Goal: Task Accomplishment & Management: Complete application form

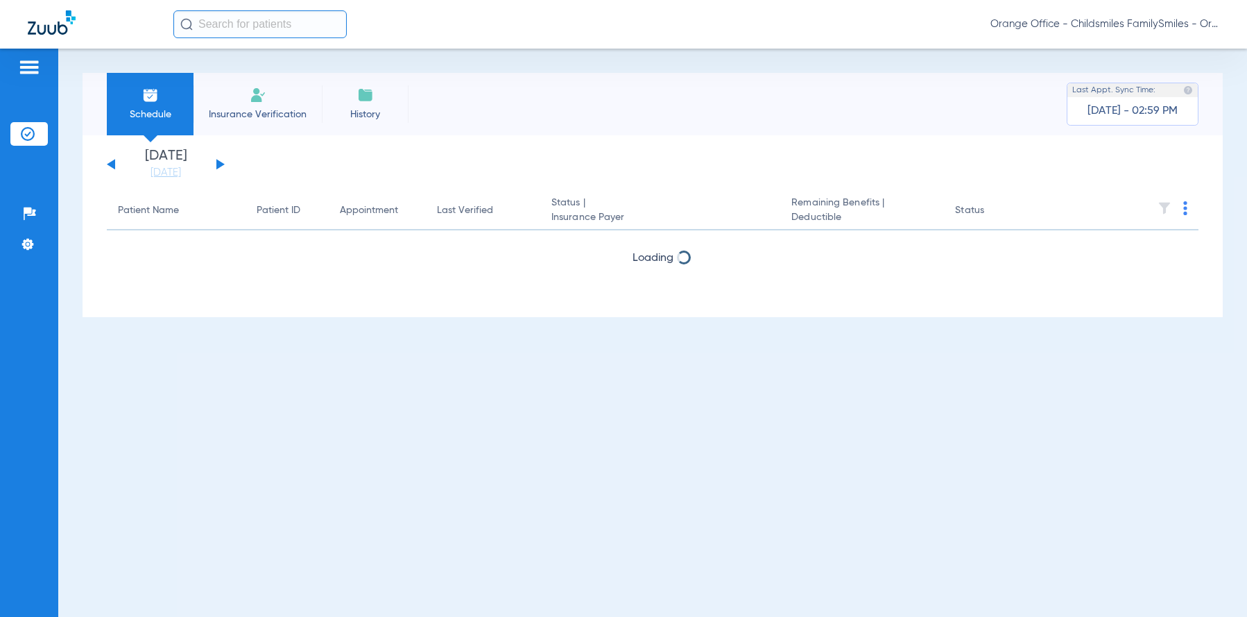
click at [289, 23] on input "text" at bounding box center [259, 24] width 173 height 28
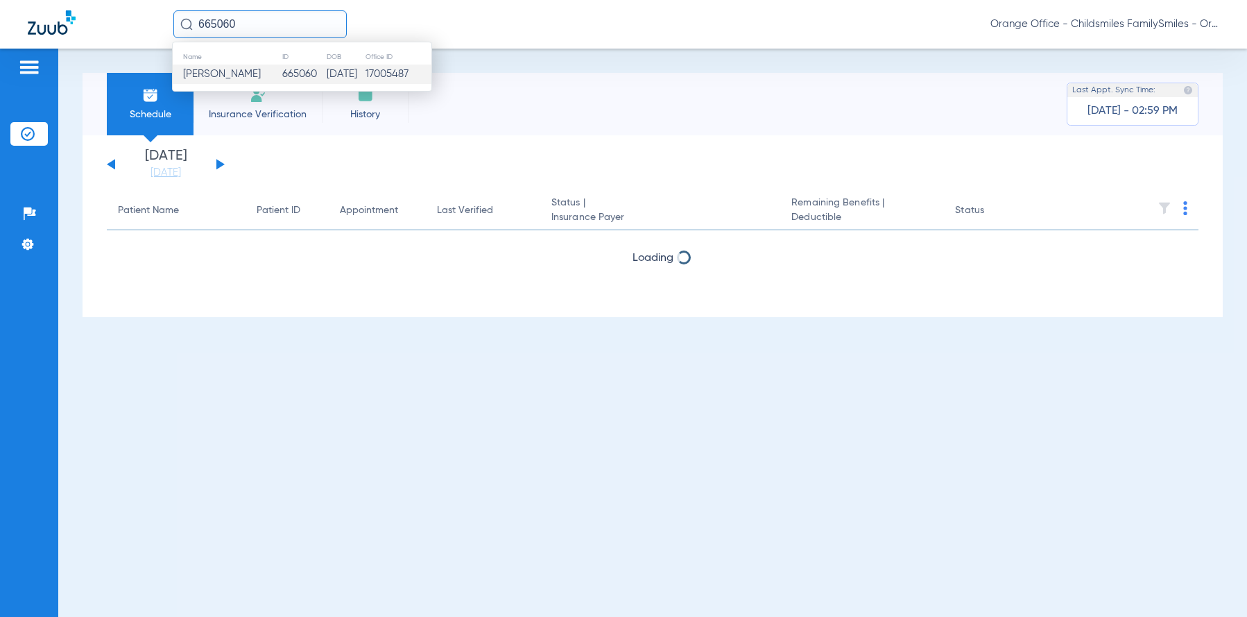
click at [326, 74] on td "09/17/1963" at bounding box center [345, 74] width 39 height 19
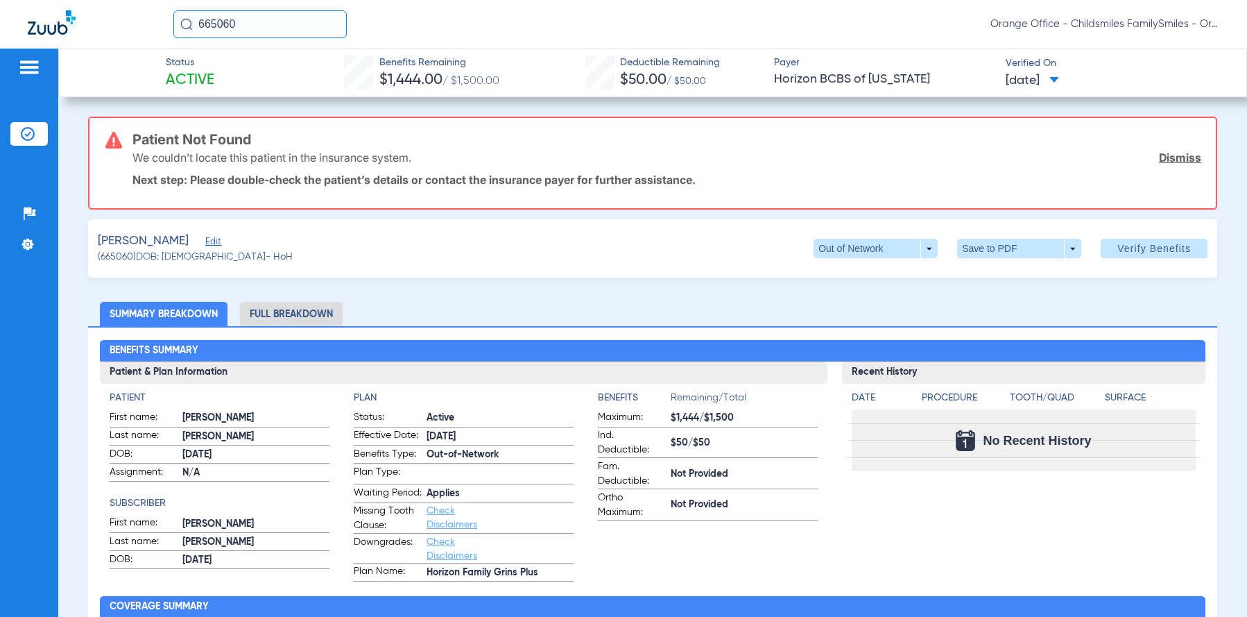
click at [208, 238] on span "Edit" at bounding box center [211, 243] width 12 height 13
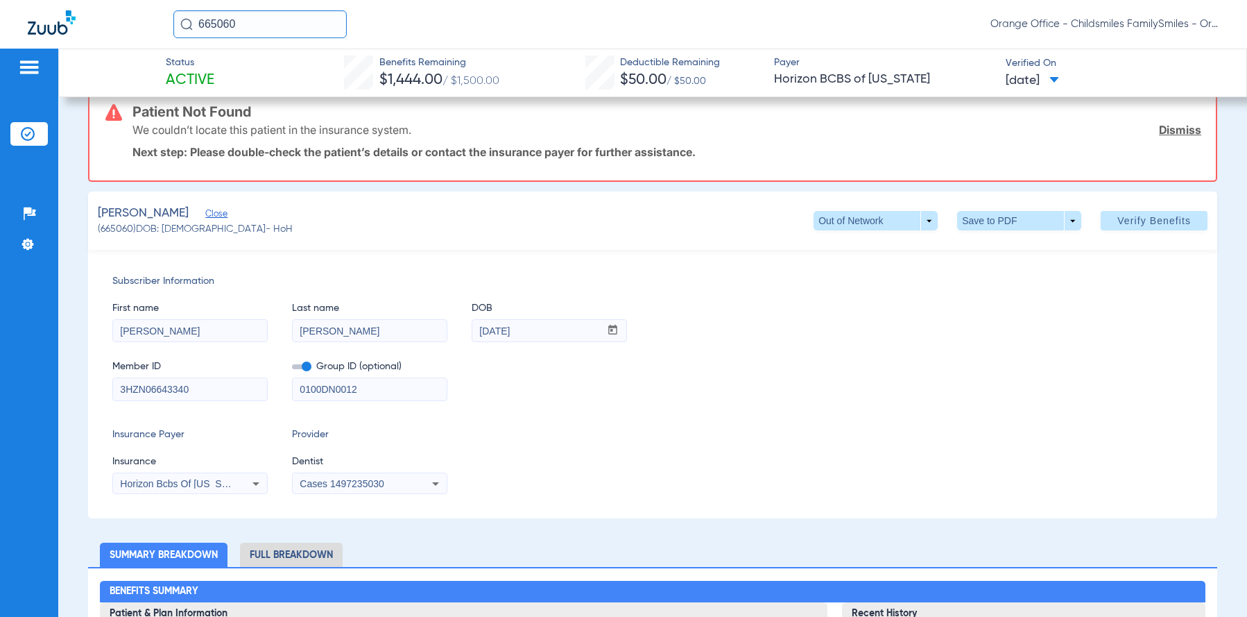
scroll to position [69, 0]
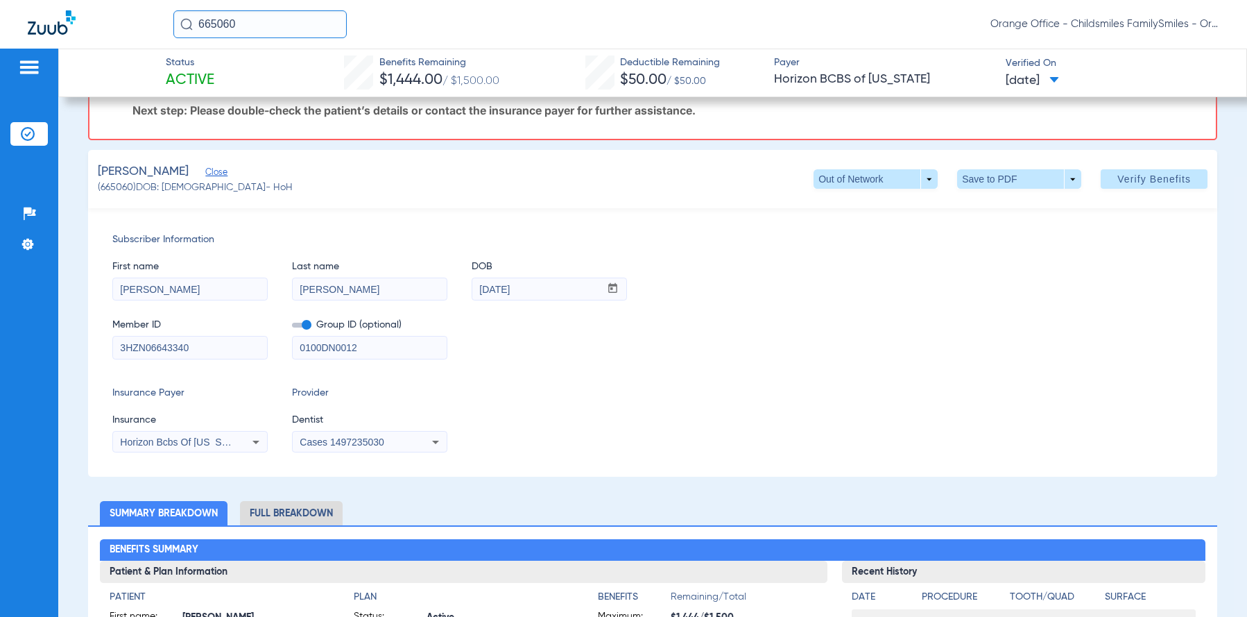
click at [359, 429] on app-form-autocomplete "Dentist Cases 1497235030" at bounding box center [369, 433] width 155 height 40
click at [362, 435] on div "Cases 1497235030" at bounding box center [370, 442] width 154 height 17
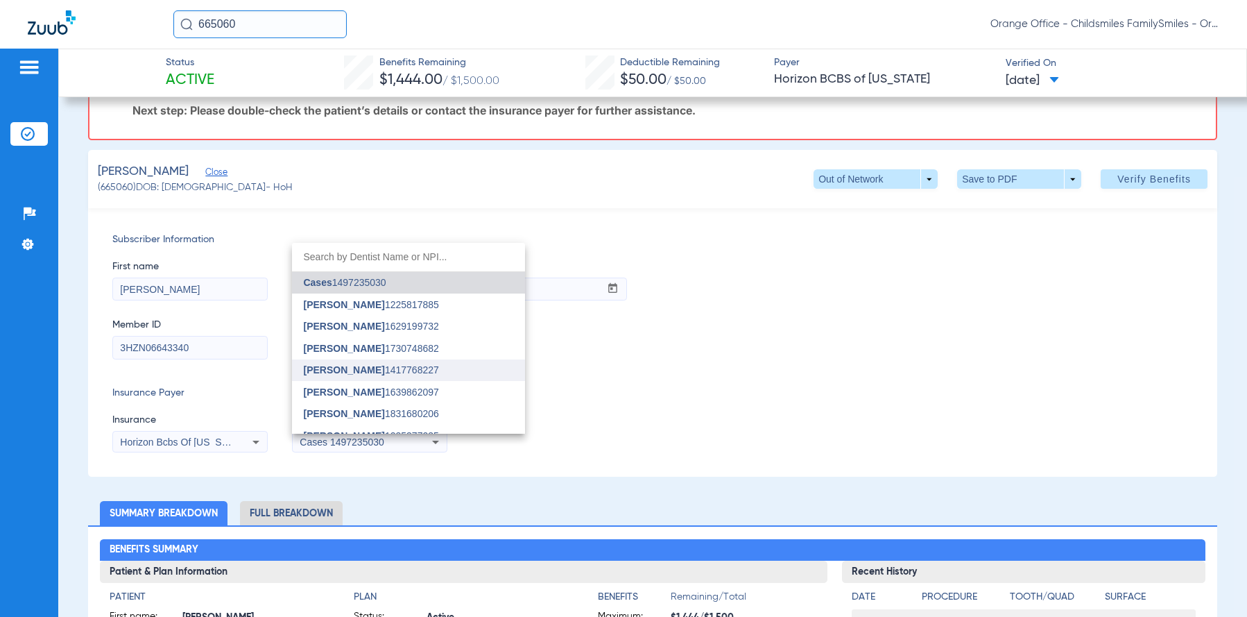
scroll to position [139, 0]
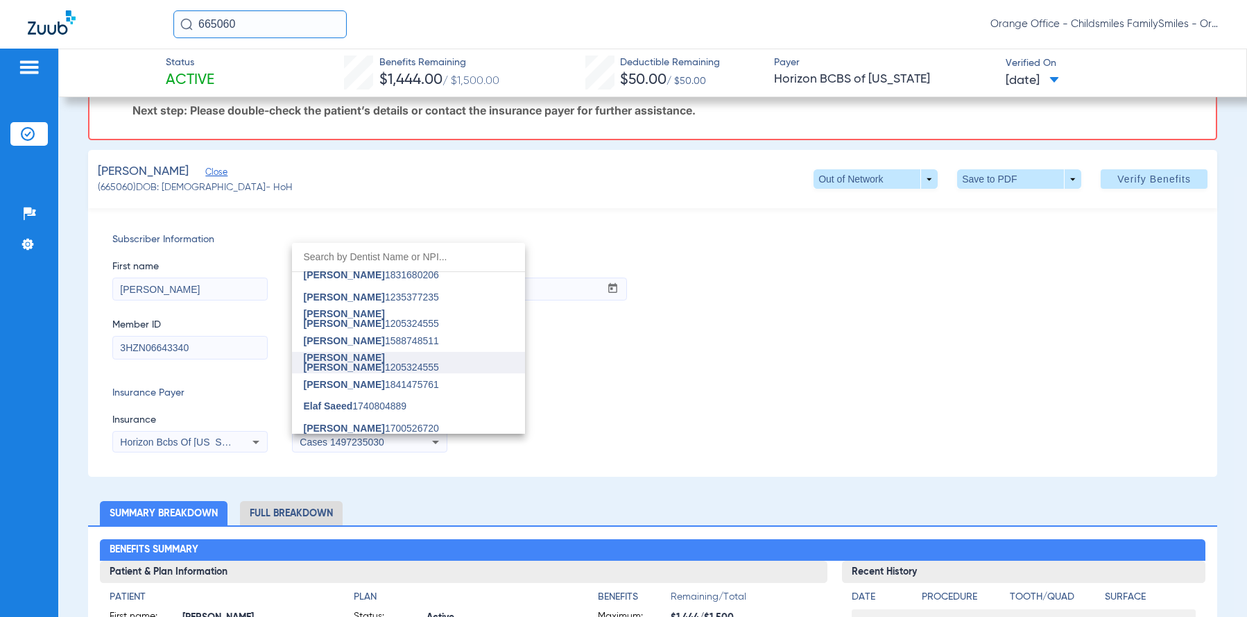
click at [381, 362] on span "Janet Mark 1205324555" at bounding box center [408, 361] width 211 height 19
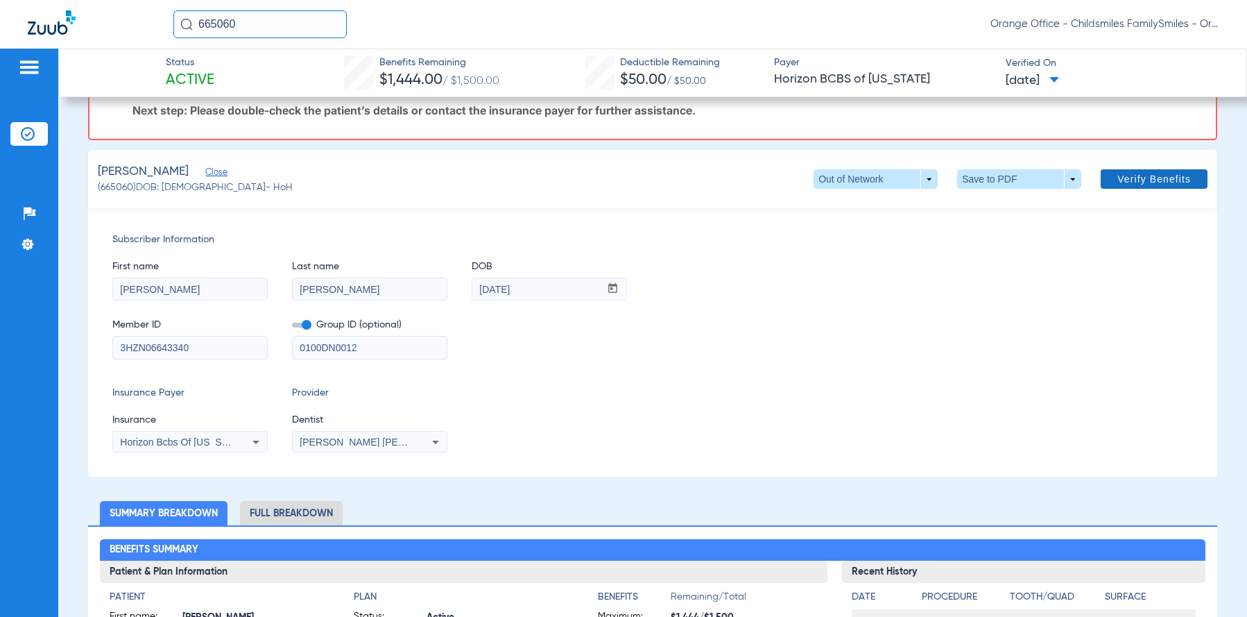
click at [1148, 178] on span "Verify Benefits" at bounding box center [1155, 178] width 74 height 11
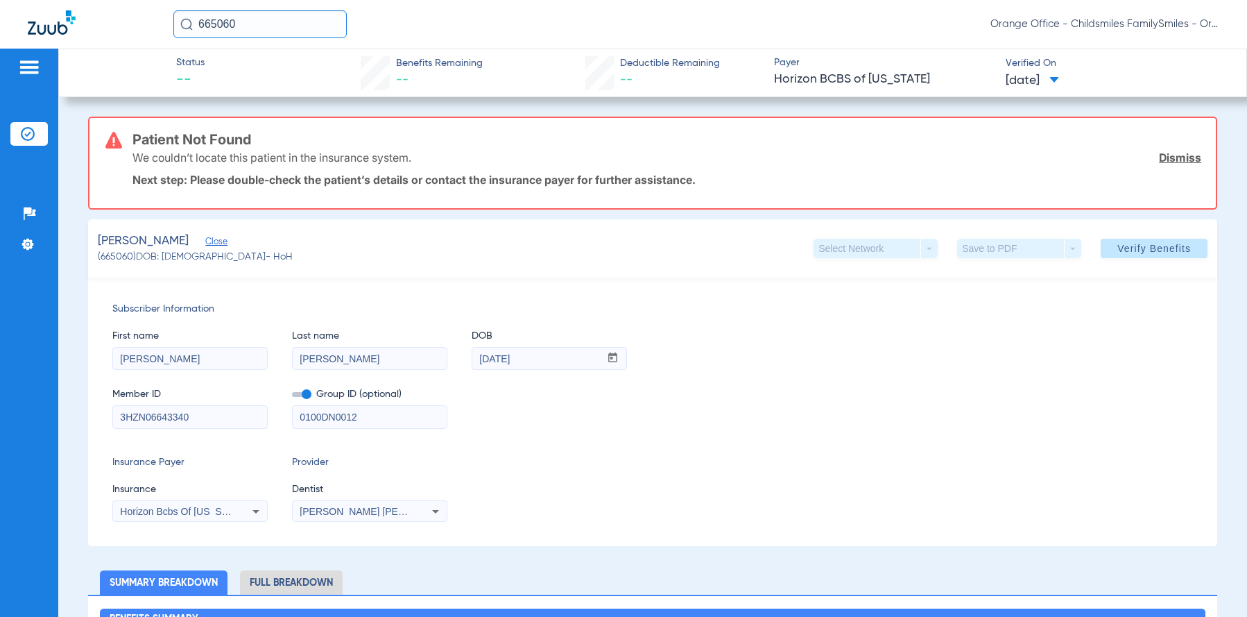
drag, startPoint x: 284, startPoint y: 33, endPoint x: 101, endPoint y: 69, distance: 186.8
click at [106, 58] on app-portal-wrapper "665060 Orange Office - Childsmiles FamilySmiles - Orange St Dental Associates L…" at bounding box center [623, 332] width 1247 height 665
click at [292, 26] on input "2174648" at bounding box center [259, 24] width 173 height 28
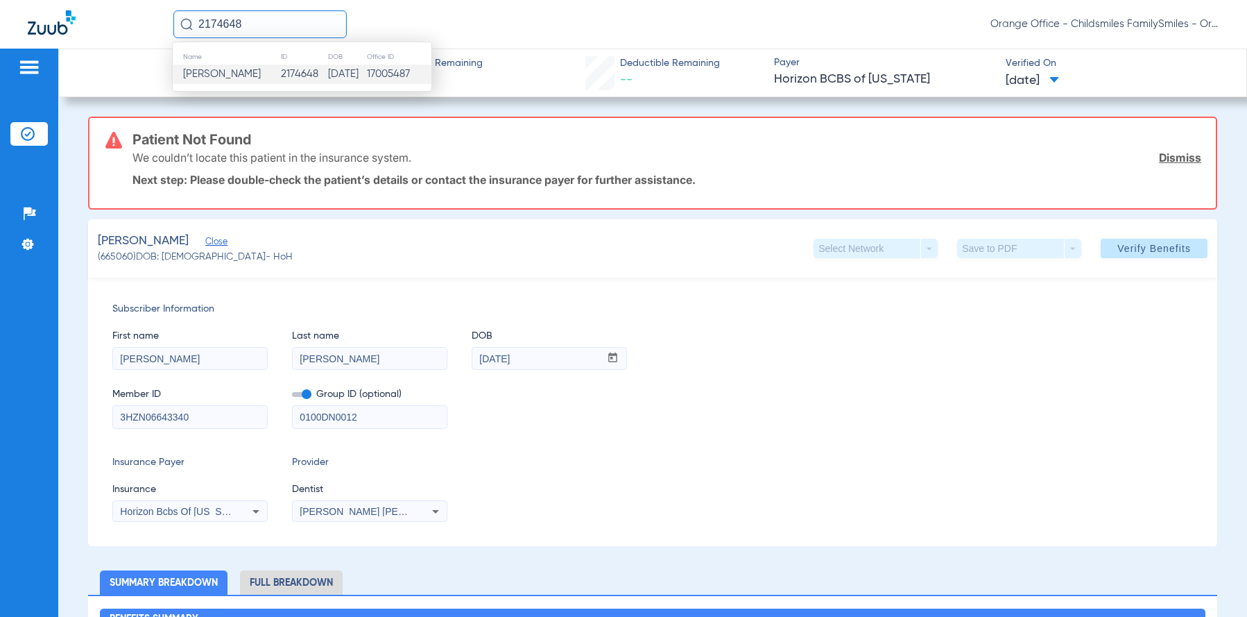
type input "2174648"
click at [280, 83] on td "2174648" at bounding box center [303, 74] width 47 height 19
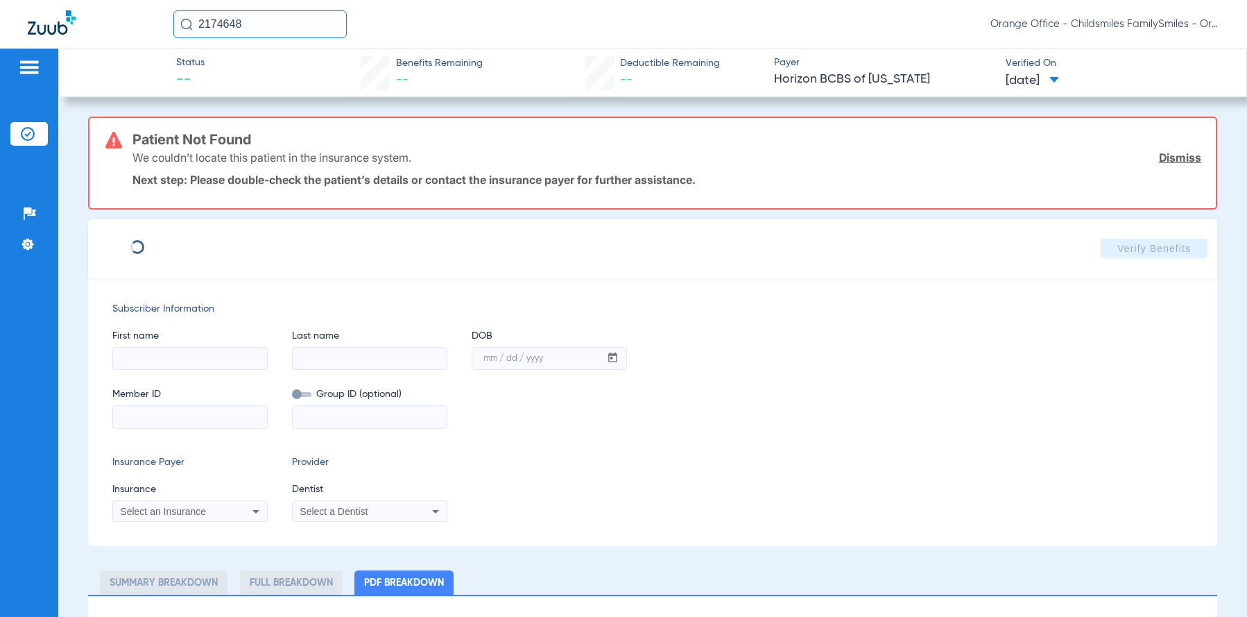
type input "EDWIN"
type input "MESTRE"
type input "01/29/1980"
type input "3HZN65006900"
type input "01NG00012914"
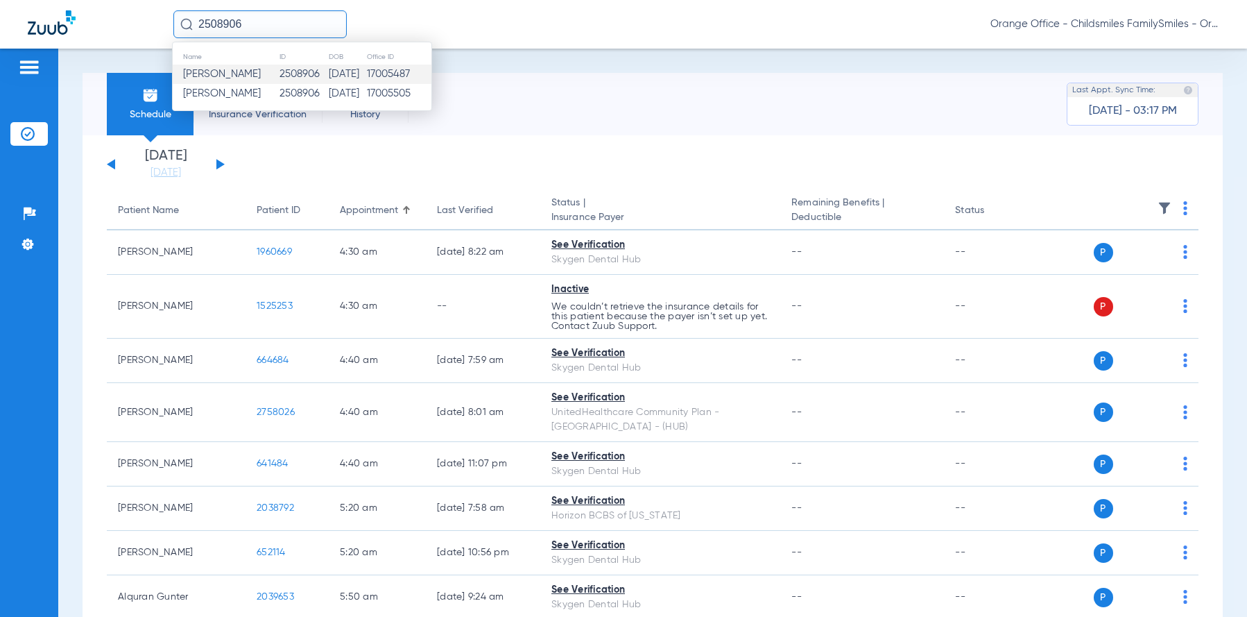
type input "2508906"
drag, startPoint x: 298, startPoint y: 80, endPoint x: 19, endPoint y: 113, distance: 280.1
click at [298, 81] on td "2508906" at bounding box center [304, 74] width 50 height 19
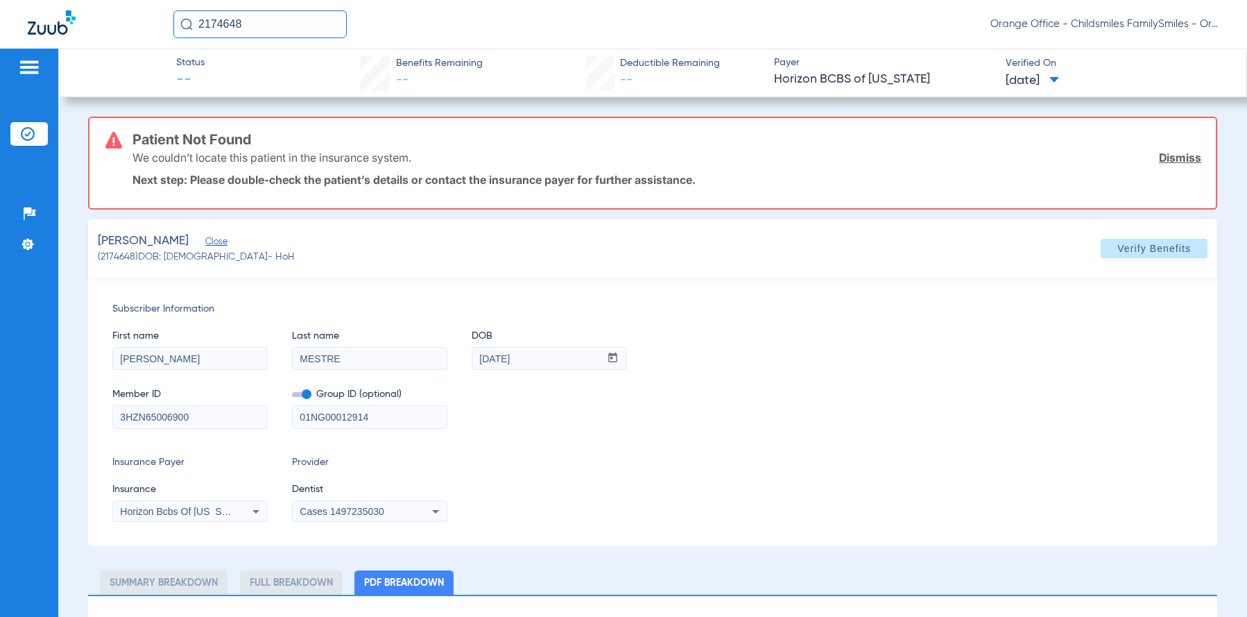
drag, startPoint x: 317, startPoint y: 12, endPoint x: 157, endPoint y: 34, distance: 161.1
click at [158, 34] on div "2174648 Orange Office - Childsmiles FamilySmiles - Orange St Dental Associates …" at bounding box center [623, 24] width 1247 height 49
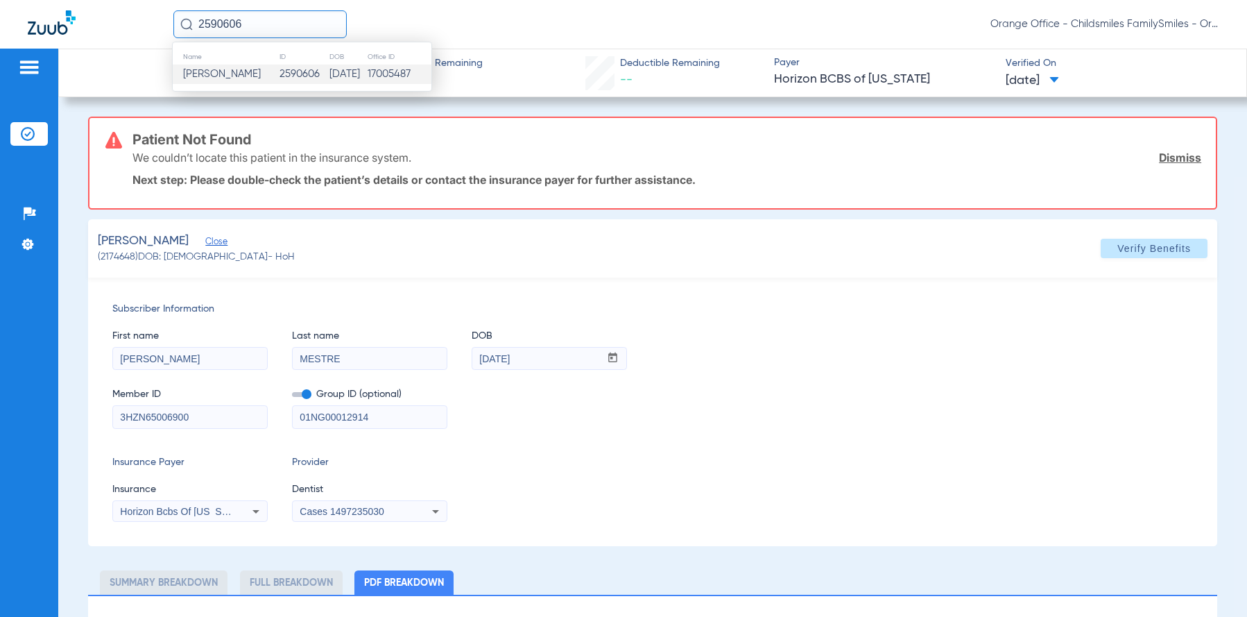
type input "2590606"
drag, startPoint x: 253, startPoint y: 76, endPoint x: 270, endPoint y: 83, distance: 18.4
click at [253, 76] on span "Eugene M Kearson" at bounding box center [222, 74] width 78 height 10
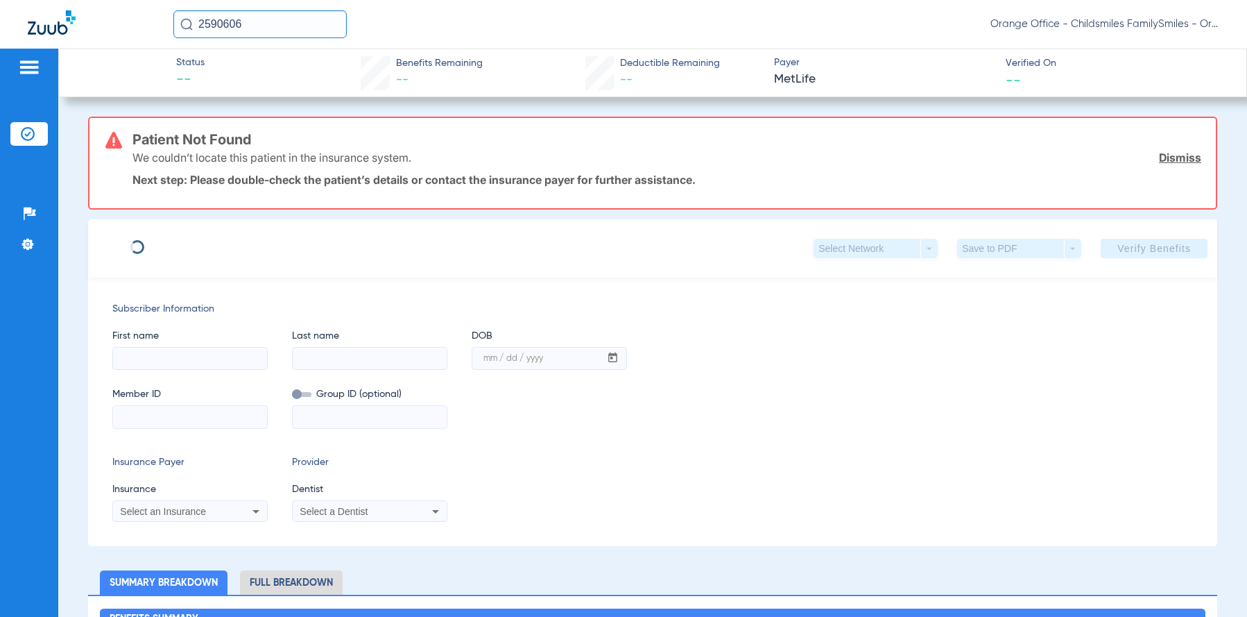
type input "EUGENE"
type input "KEARSON"
type input "10/29/1986"
type input "590606543"
type input "1663144"
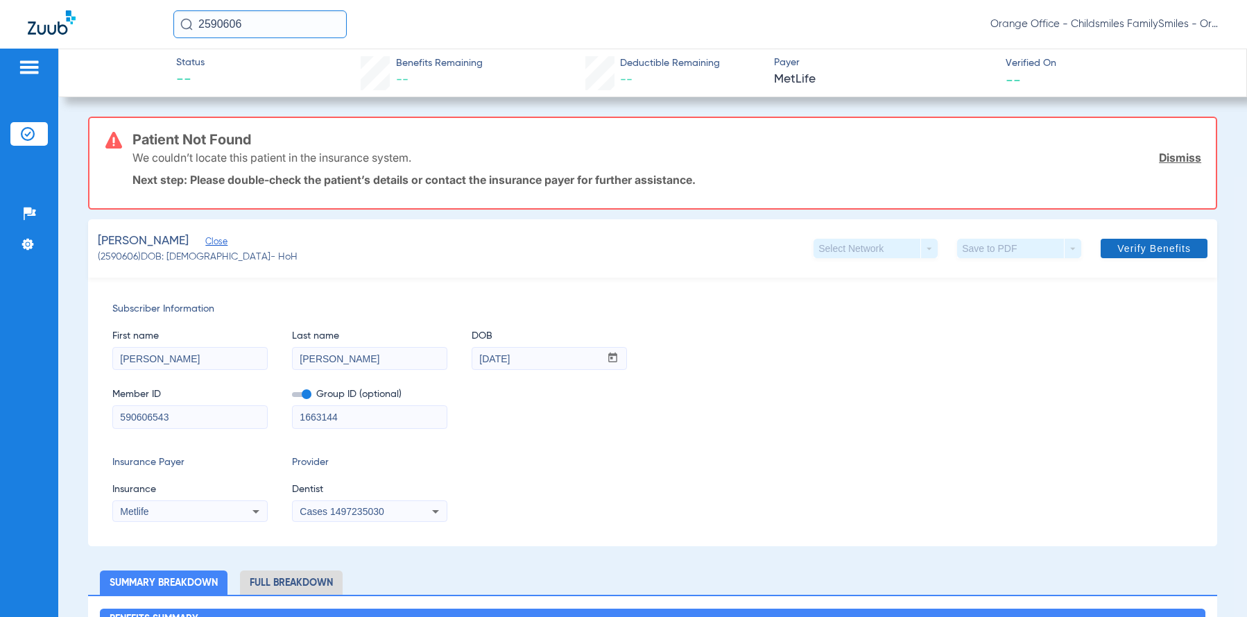
drag, startPoint x: 1186, startPoint y: 155, endPoint x: 1174, endPoint y: 155, distance: 11.1
click at [1185, 155] on link "Dismiss" at bounding box center [1180, 158] width 42 height 14
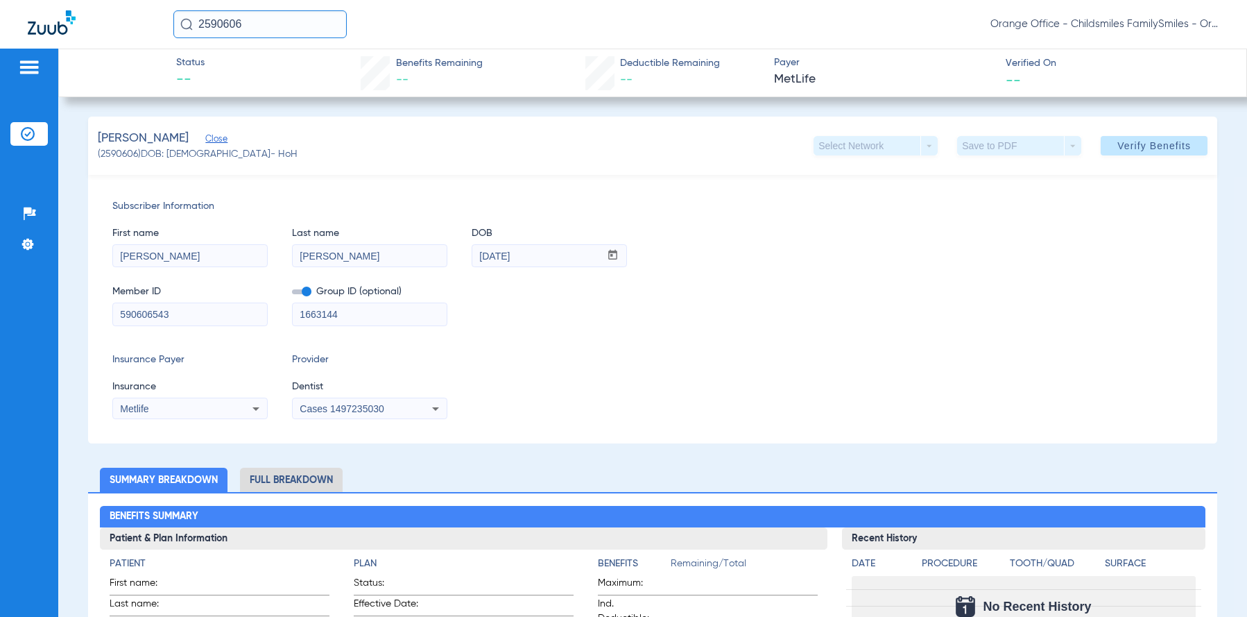
click at [344, 414] on div "Cases 1497235030" at bounding box center [370, 408] width 154 height 17
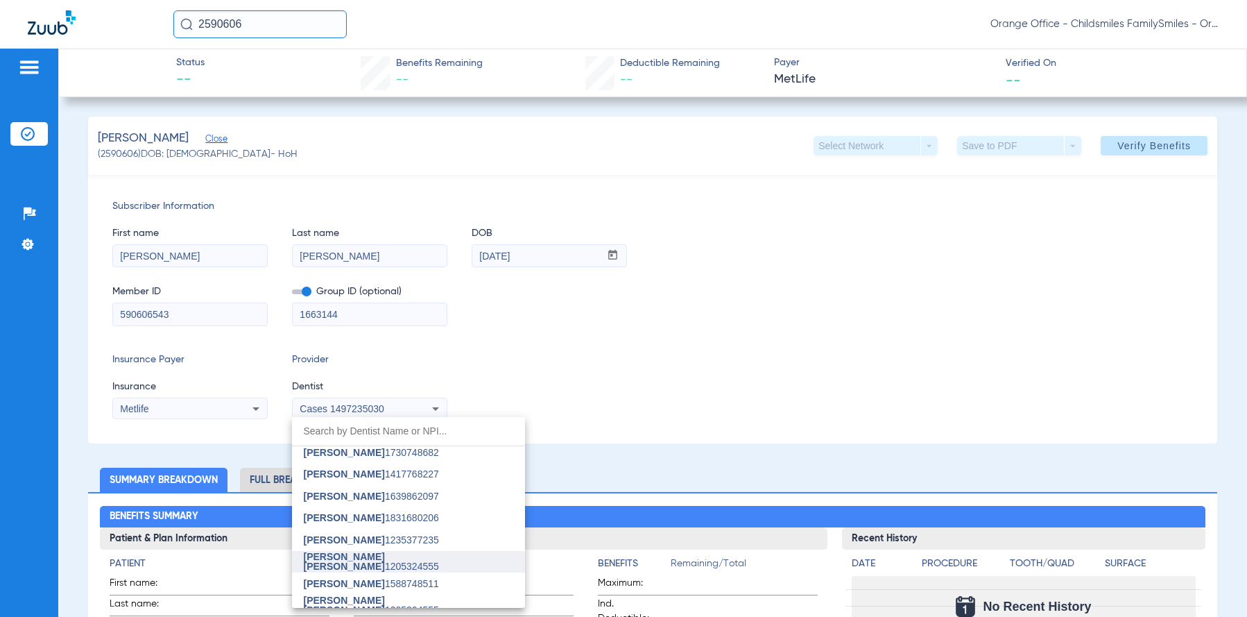
scroll to position [139, 0]
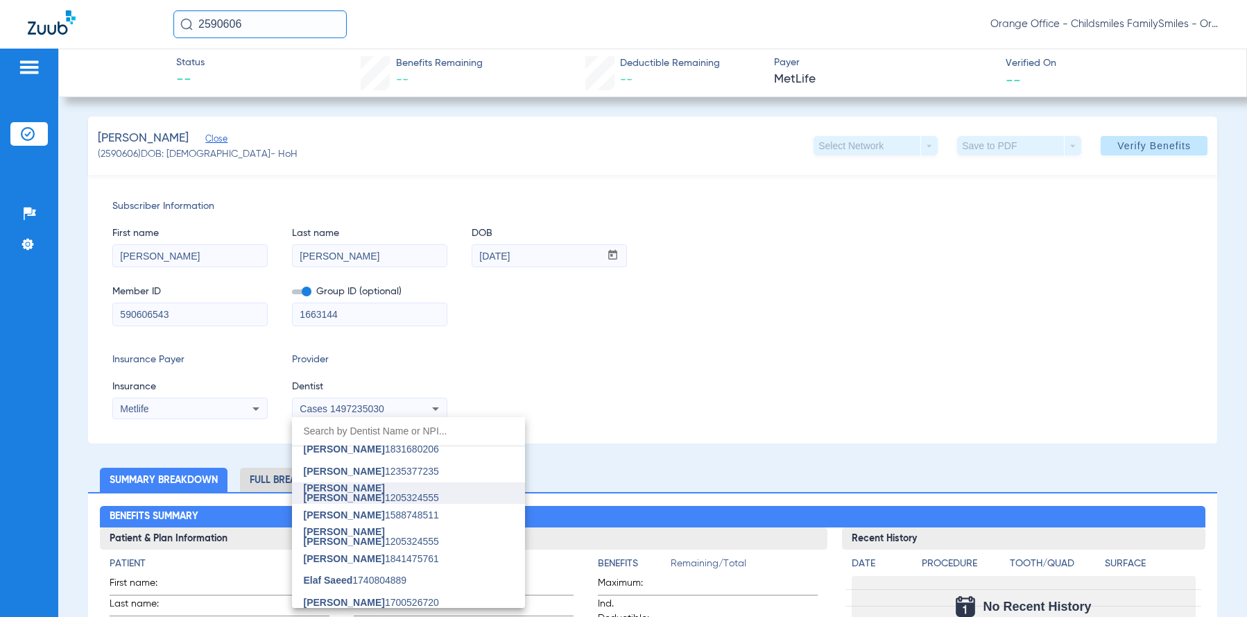
click at [355, 499] on mat-option "Janet Mark 1205324555" at bounding box center [408, 493] width 233 height 22
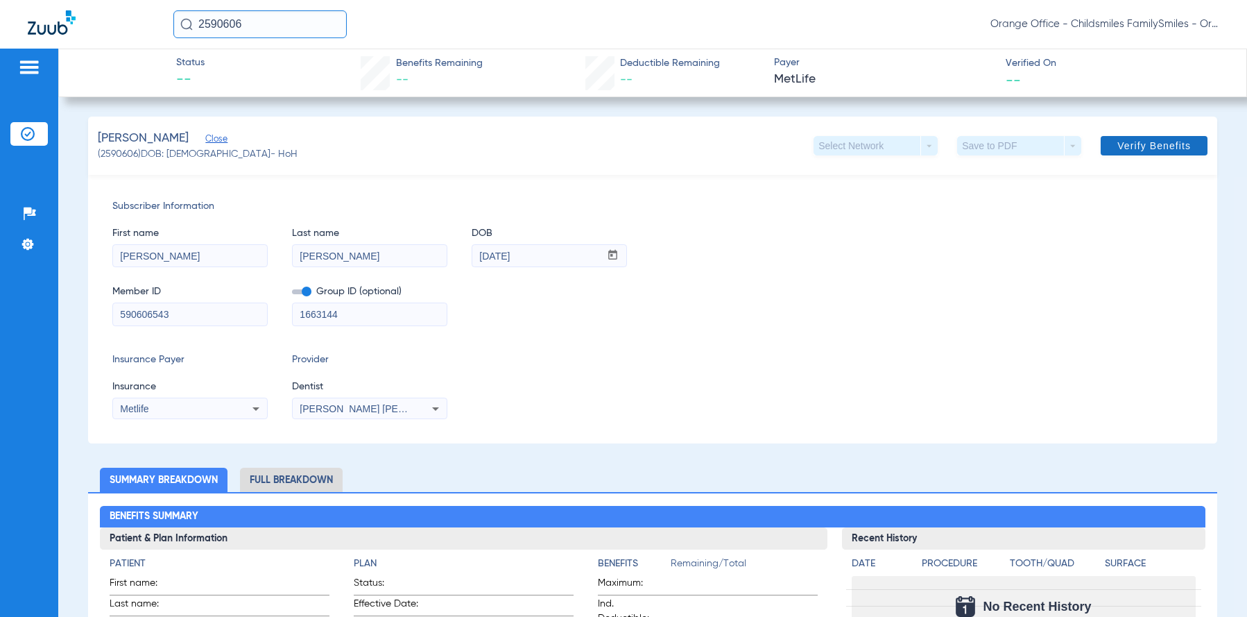
click at [1136, 148] on span "Verify Benefits" at bounding box center [1155, 145] width 74 height 11
